Goal: Navigation & Orientation: Find specific page/section

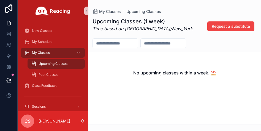
scroll to position [15, 0]
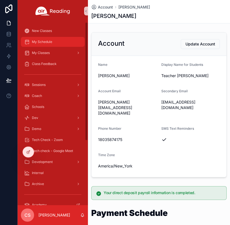
click at [39, 42] on span "My Schedule" at bounding box center [42, 42] width 20 height 4
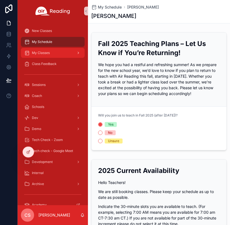
click at [55, 52] on div "My Classes" at bounding box center [52, 52] width 57 height 9
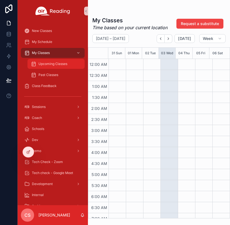
click at [55, 63] on span "Upcoming Classes" at bounding box center [52, 64] width 29 height 4
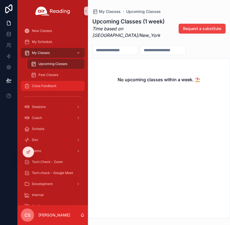
click at [56, 84] on span "Class Feedback" at bounding box center [44, 86] width 25 height 4
